Goal: Navigation & Orientation: Find specific page/section

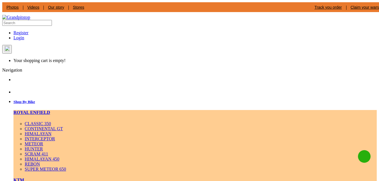
select select "[URL] [DOMAIN_NAME][URL]"
